Goal: Check status

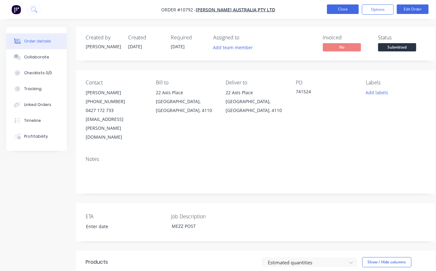
click at [342, 10] on button "Close" at bounding box center [343, 9] width 32 height 10
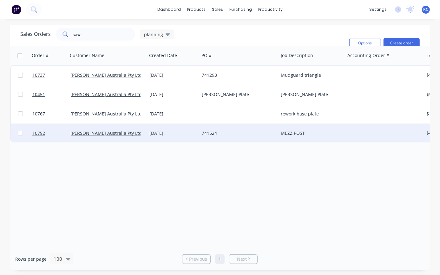
click at [294, 133] on div "MEZZ POST" at bounding box center [310, 133] width 58 height 6
click at [36, 136] on span "10792" at bounding box center [38, 133] width 13 height 6
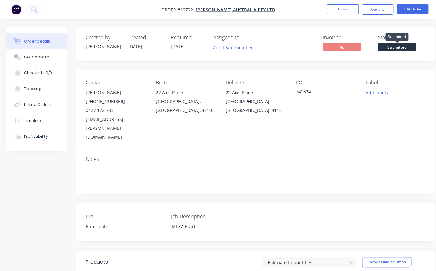
click at [402, 51] on span "Submitted" at bounding box center [397, 47] width 38 height 8
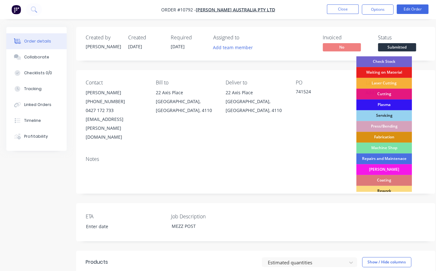
scroll to position [78, 0]
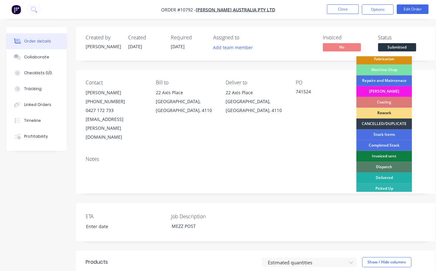
drag, startPoint x: 396, startPoint y: 176, endPoint x: 400, endPoint y: 99, distance: 76.5
click at [396, 175] on div "Delivered" at bounding box center [383, 177] width 55 height 11
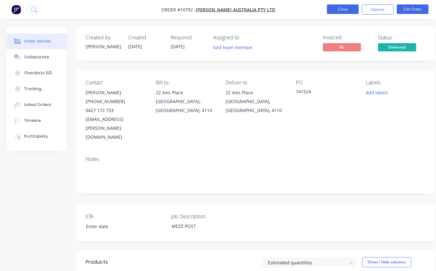
click at [332, 11] on button "Close" at bounding box center [343, 9] width 32 height 10
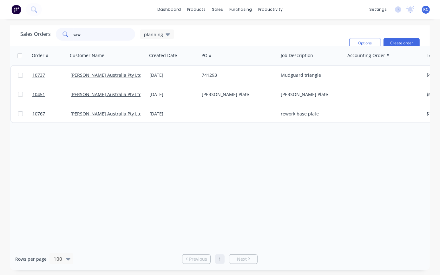
drag, startPoint x: 81, startPoint y: 35, endPoint x: 4, endPoint y: 27, distance: 76.8
click at [4, 27] on div "Sales Orders vaw planning Filters: Status Sorting: Status Reset Options Create …" at bounding box center [220, 147] width 440 height 244
type input "recom"
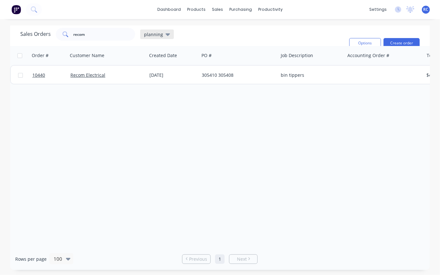
click at [165, 38] on icon at bounding box center [167, 34] width 4 height 7
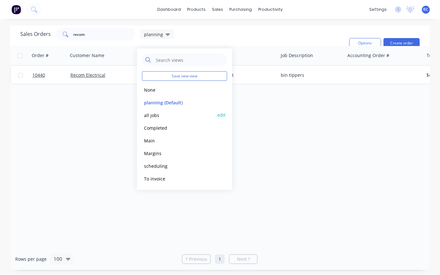
click at [153, 119] on div "all jobs edit" at bounding box center [184, 115] width 85 height 13
click at [153, 114] on button "all jobs" at bounding box center [178, 114] width 72 height 7
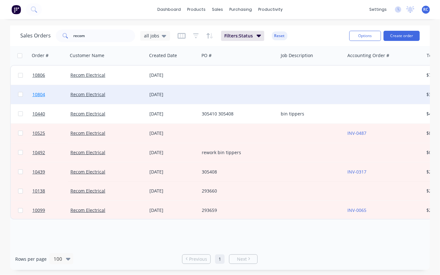
click at [50, 94] on link "10804" at bounding box center [51, 94] width 38 height 19
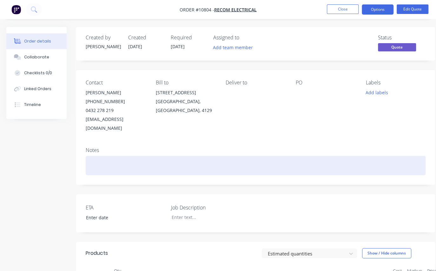
scroll to position [127, 0]
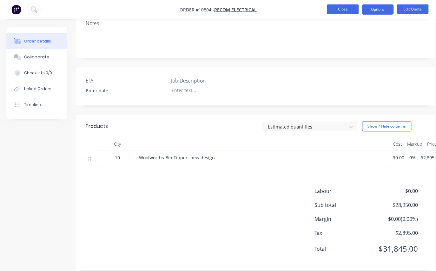
click at [335, 10] on button "Close" at bounding box center [343, 9] width 32 height 10
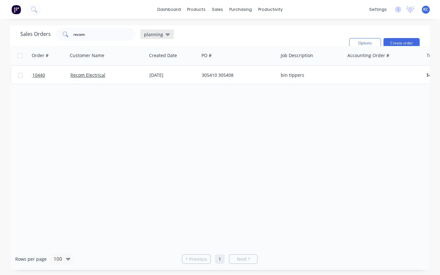
click at [150, 39] on div "planning" at bounding box center [157, 34] width 34 height 10
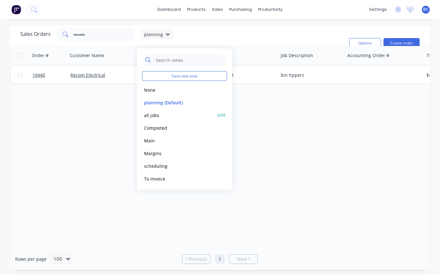
click at [148, 116] on button "all jobs" at bounding box center [178, 114] width 72 height 7
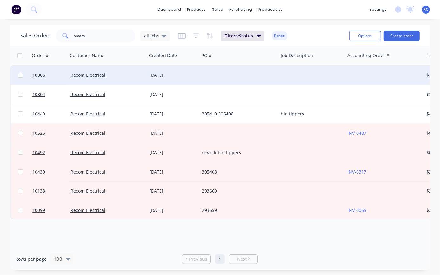
click at [89, 71] on div "Recom Electrical" at bounding box center [107, 75] width 79 height 19
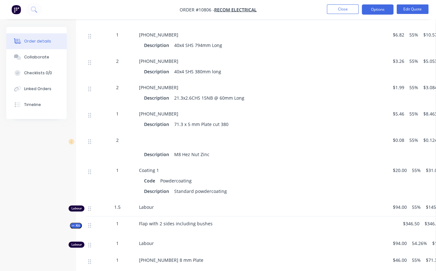
scroll to position [519, 0]
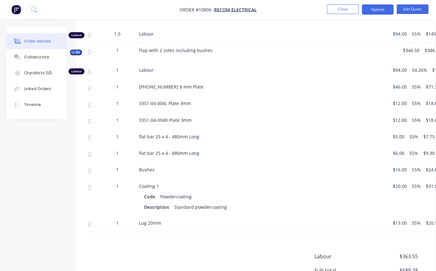
click at [169, 219] on div "Lug 20mm" at bounding box center [263, 222] width 249 height 7
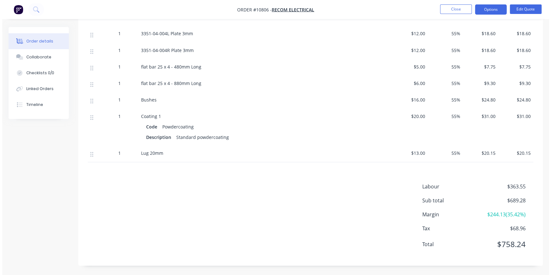
scroll to position [0, 0]
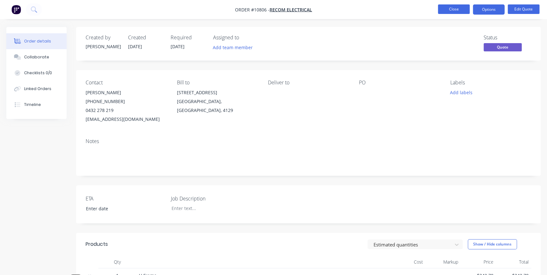
click at [435, 6] on button "Close" at bounding box center [454, 9] width 32 height 10
